Goal: Information Seeking & Learning: Learn about a topic

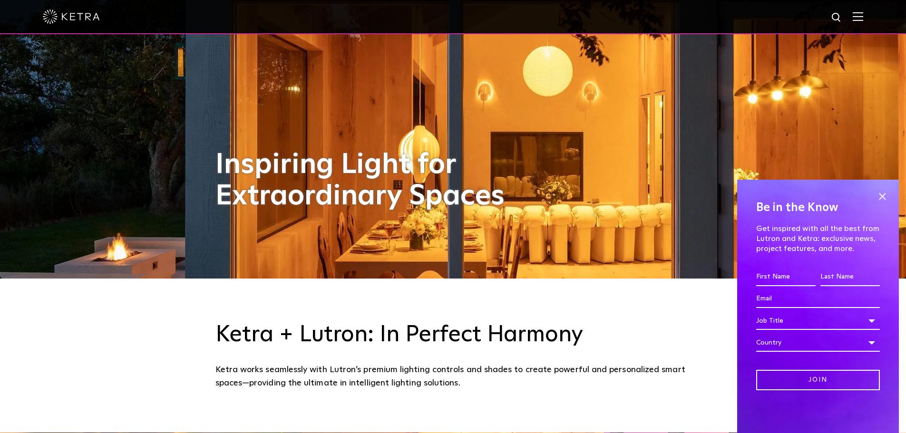
scroll to position [238, 0]
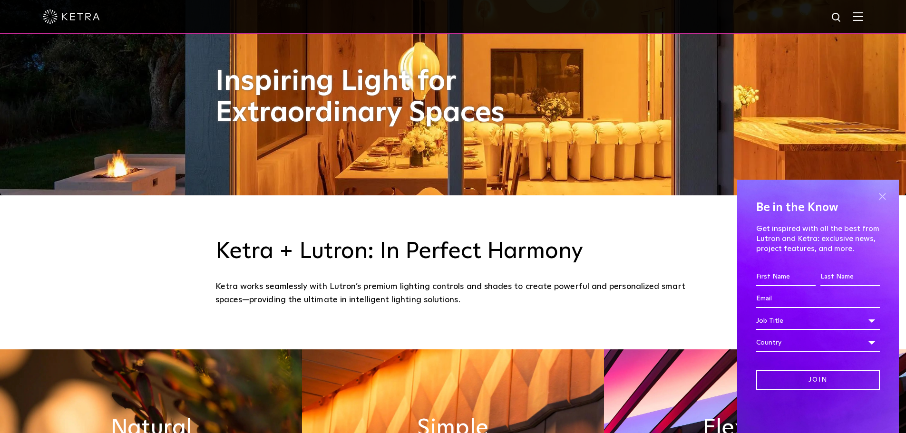
click at [879, 196] on span at bounding box center [882, 196] width 14 height 14
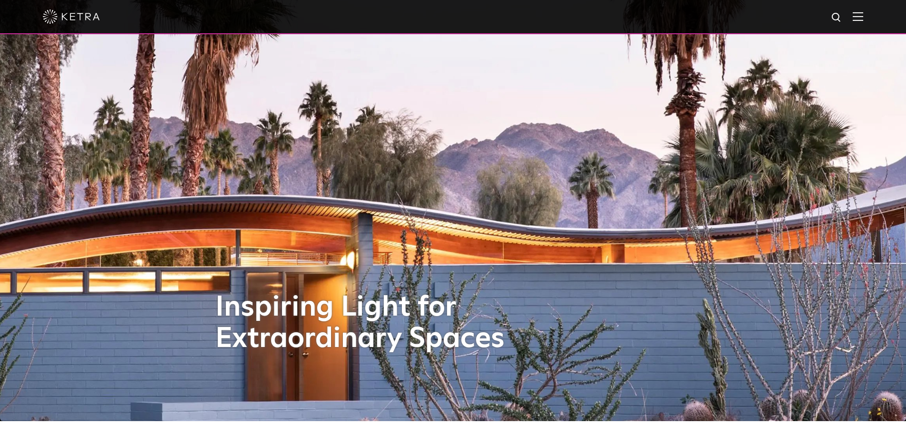
scroll to position [0, 0]
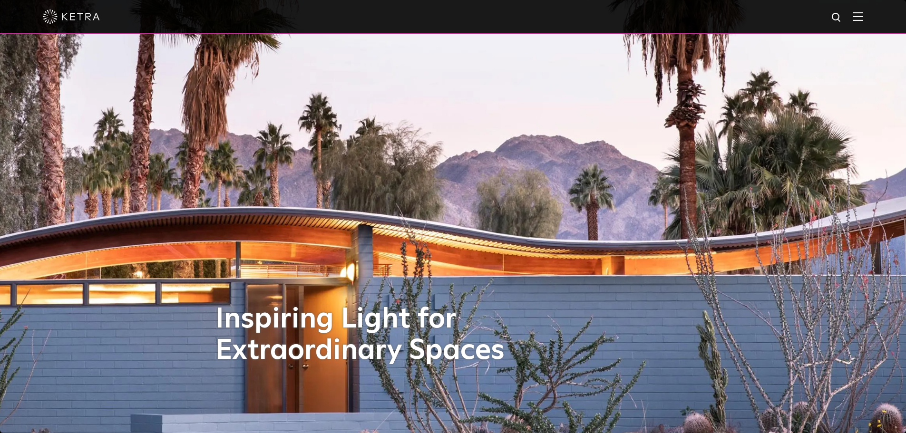
click at [874, 19] on div at bounding box center [453, 17] width 906 height 34
click at [858, 16] on div at bounding box center [453, 16] width 820 height 33
click at [862, 17] on img at bounding box center [857, 16] width 10 height 9
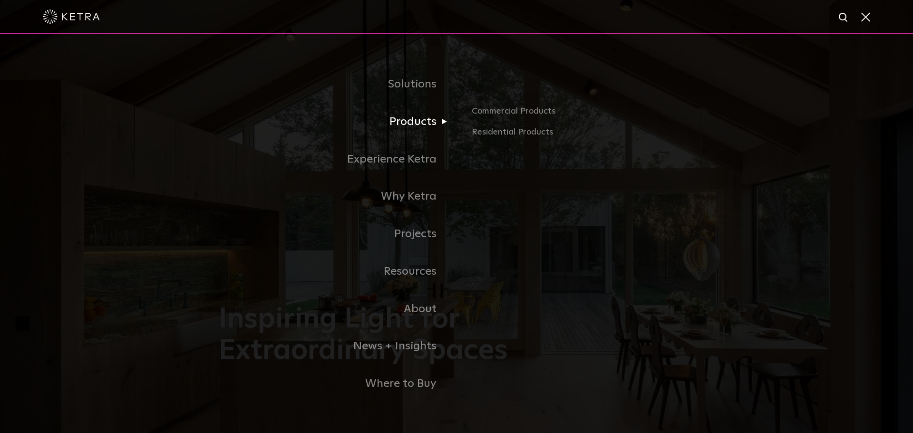
click at [415, 126] on link "Products" at bounding box center [338, 122] width 238 height 38
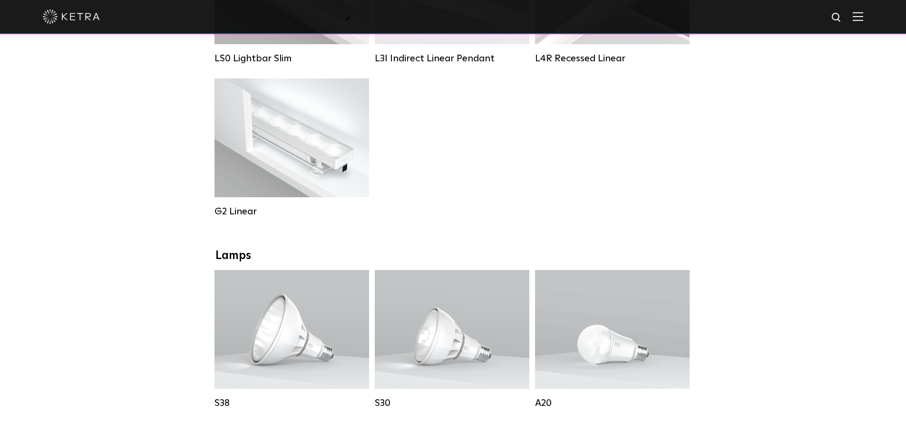
scroll to position [475, 0]
